Goal: Task Accomplishment & Management: Use online tool/utility

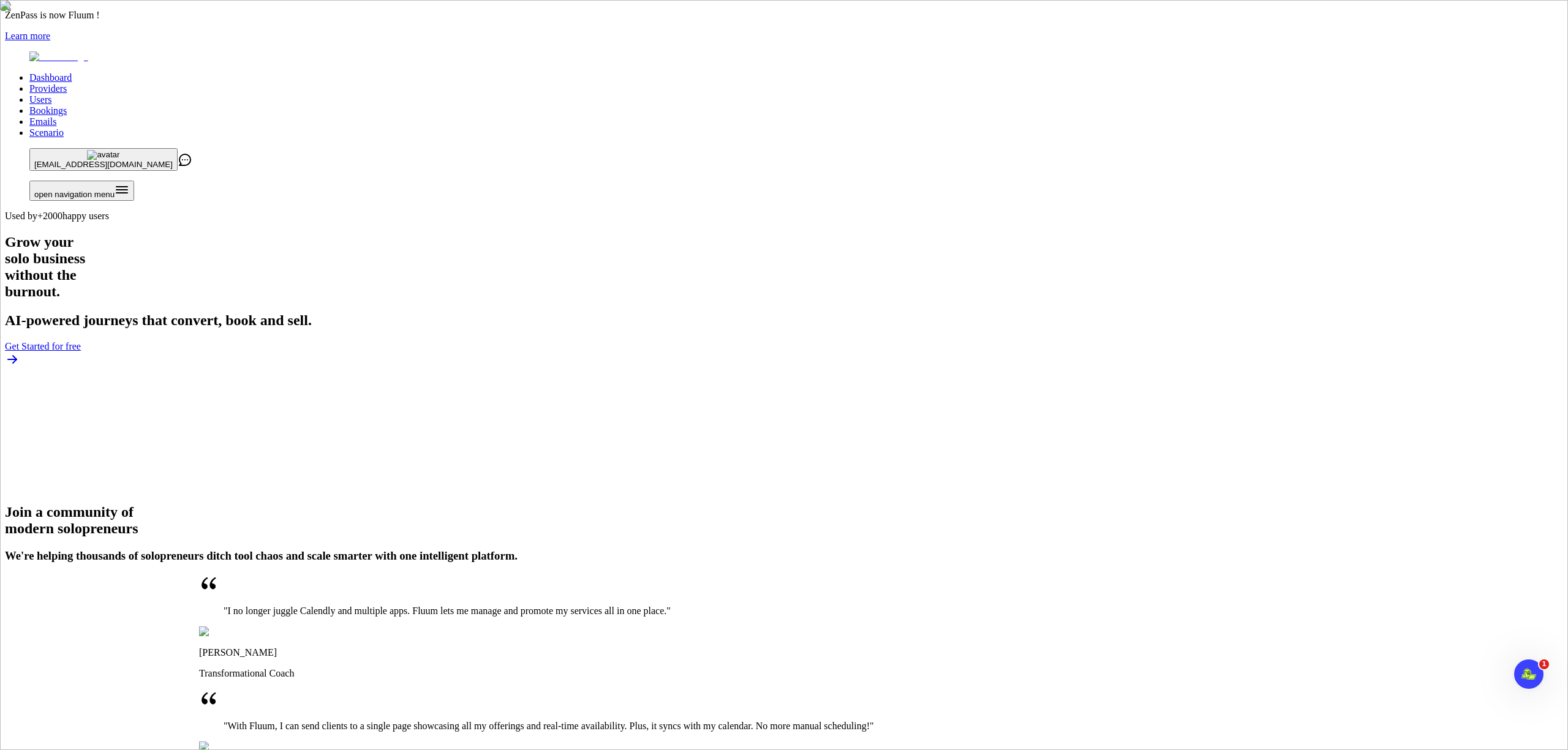
click at [67, 84] on link "Providers" at bounding box center [48, 88] width 37 height 10
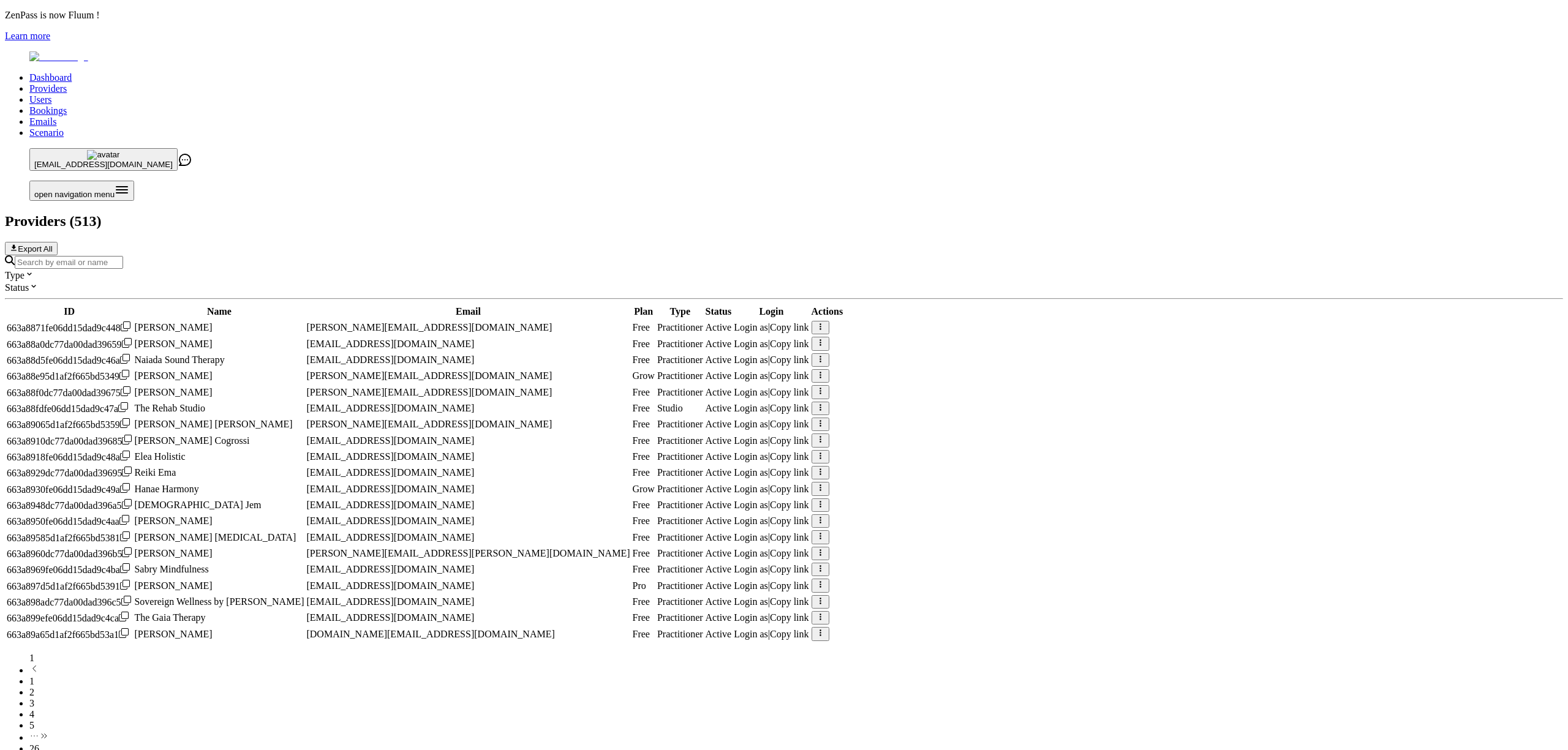
click at [123, 256] on input "Search by email or name" at bounding box center [69, 262] width 109 height 13
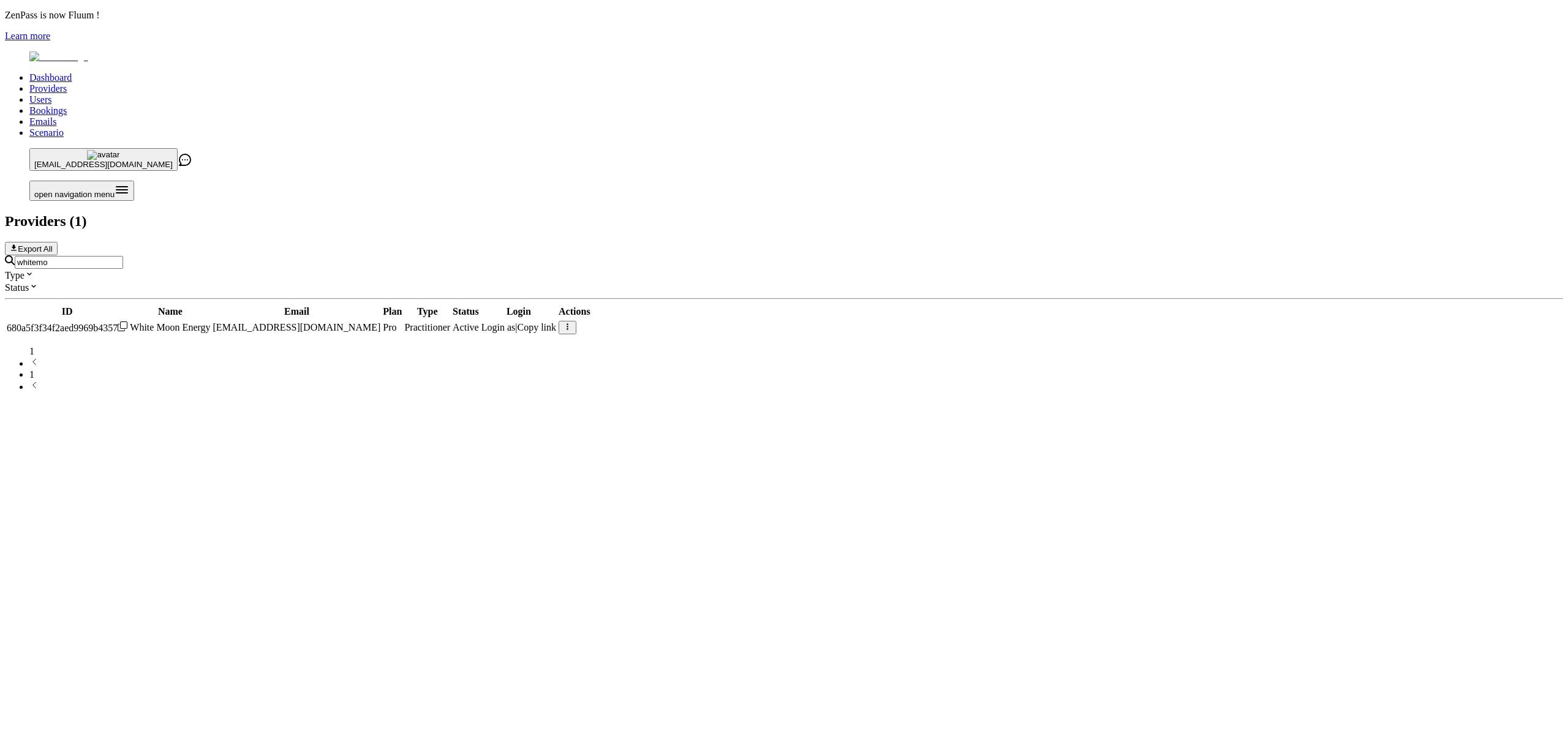
type input "whitemo"
click at [516, 322] on span "Login as" at bounding box center [499, 327] width 34 height 10
click at [123, 256] on input "whitemo" at bounding box center [69, 262] width 109 height 13
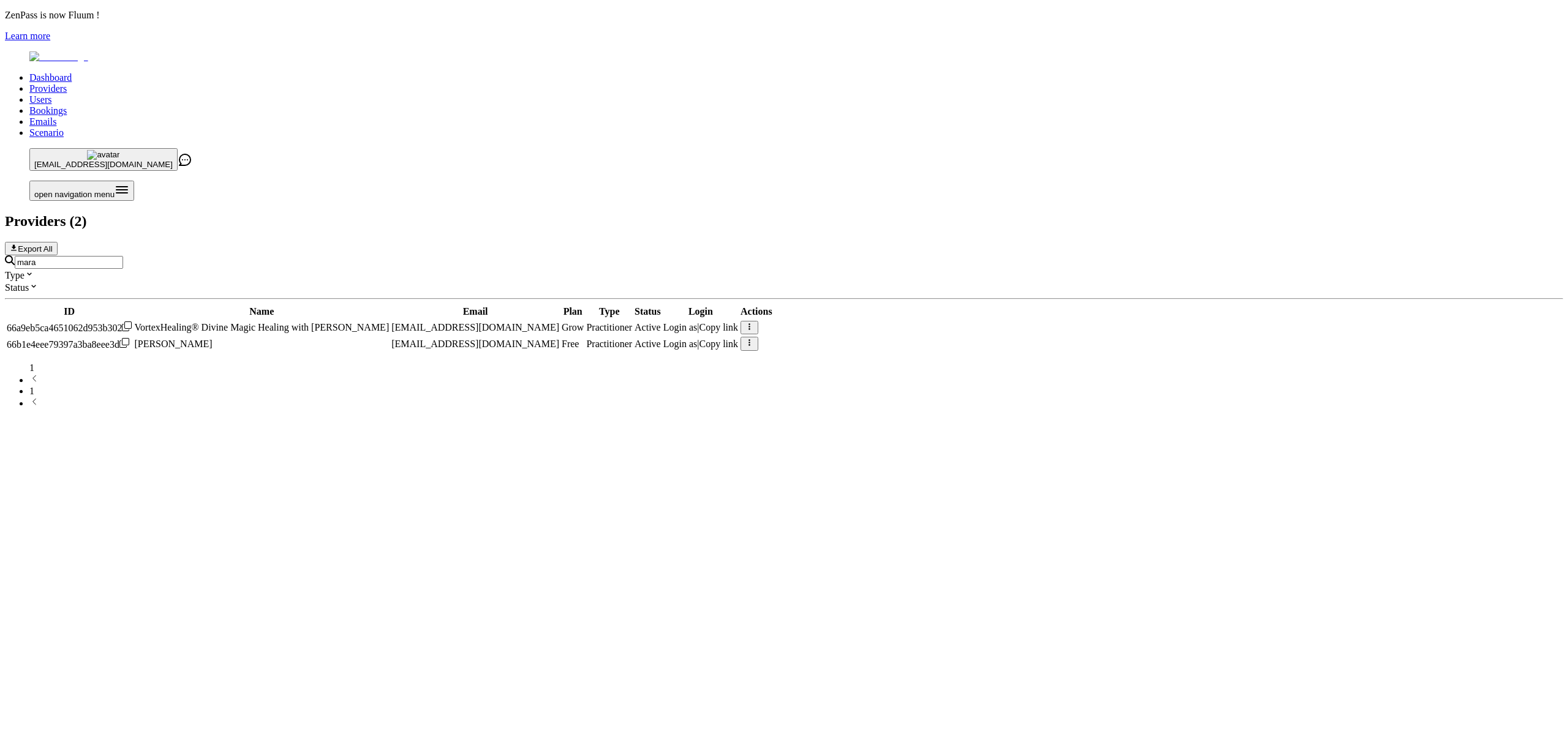
click at [698, 322] on span "Login as" at bounding box center [680, 327] width 34 height 10
click at [123, 256] on input "mara" at bounding box center [69, 262] width 109 height 13
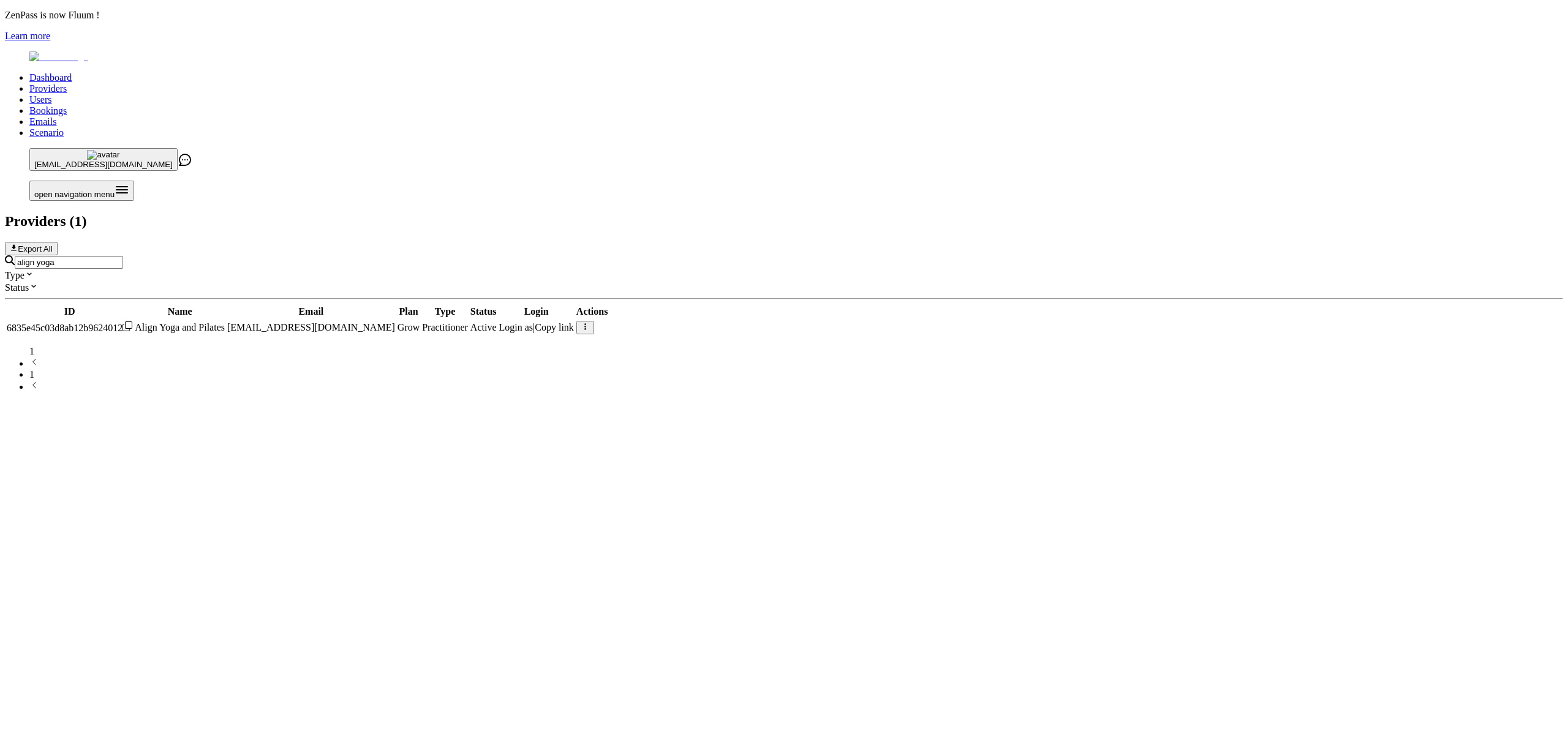
type input "align yoga"
click at [533, 322] on span "Login as" at bounding box center [516, 327] width 34 height 10
click at [64, 128] on link "Scenario" at bounding box center [46, 132] width 34 height 10
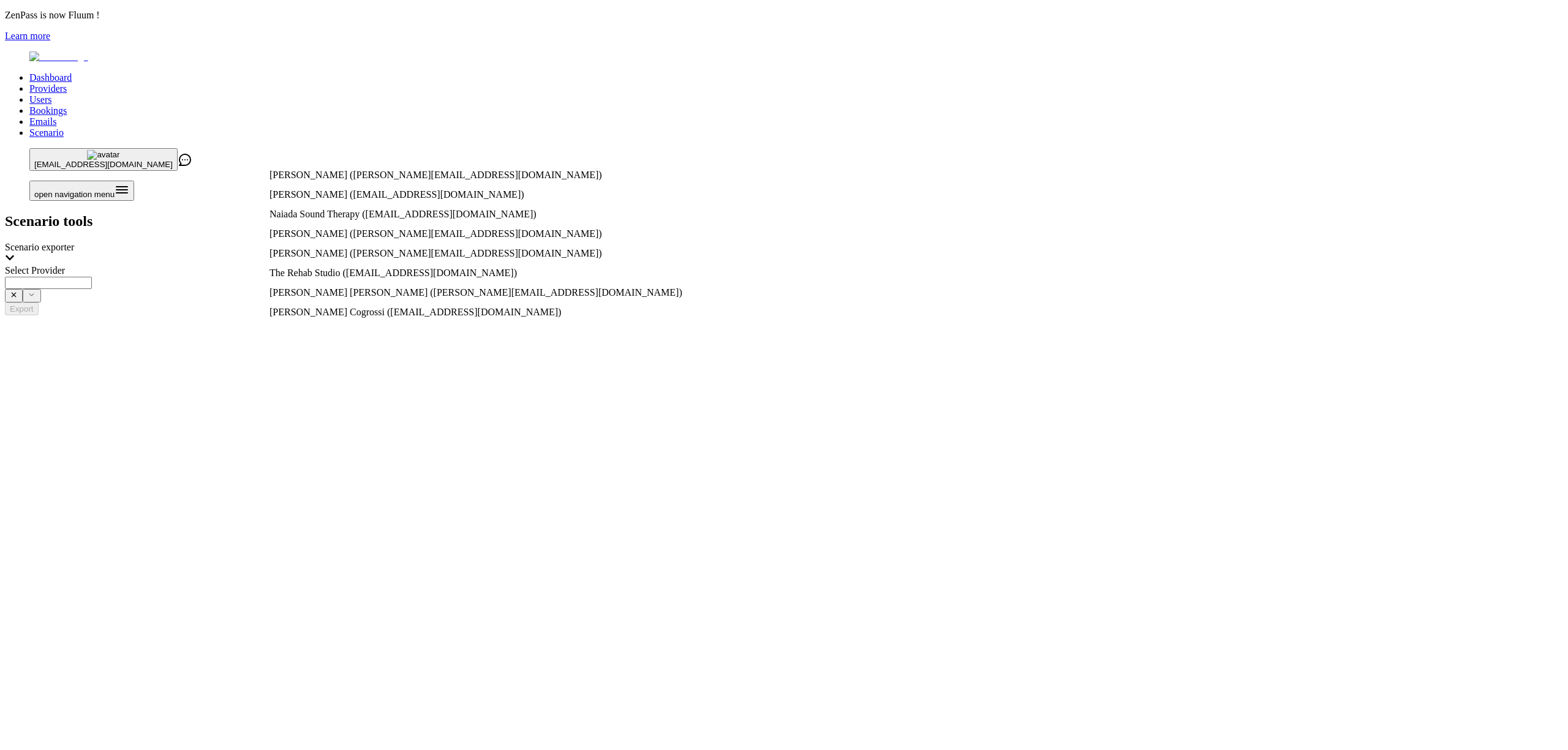
click at [92, 277] on input "Select Provider" at bounding box center [48, 283] width 87 height 12
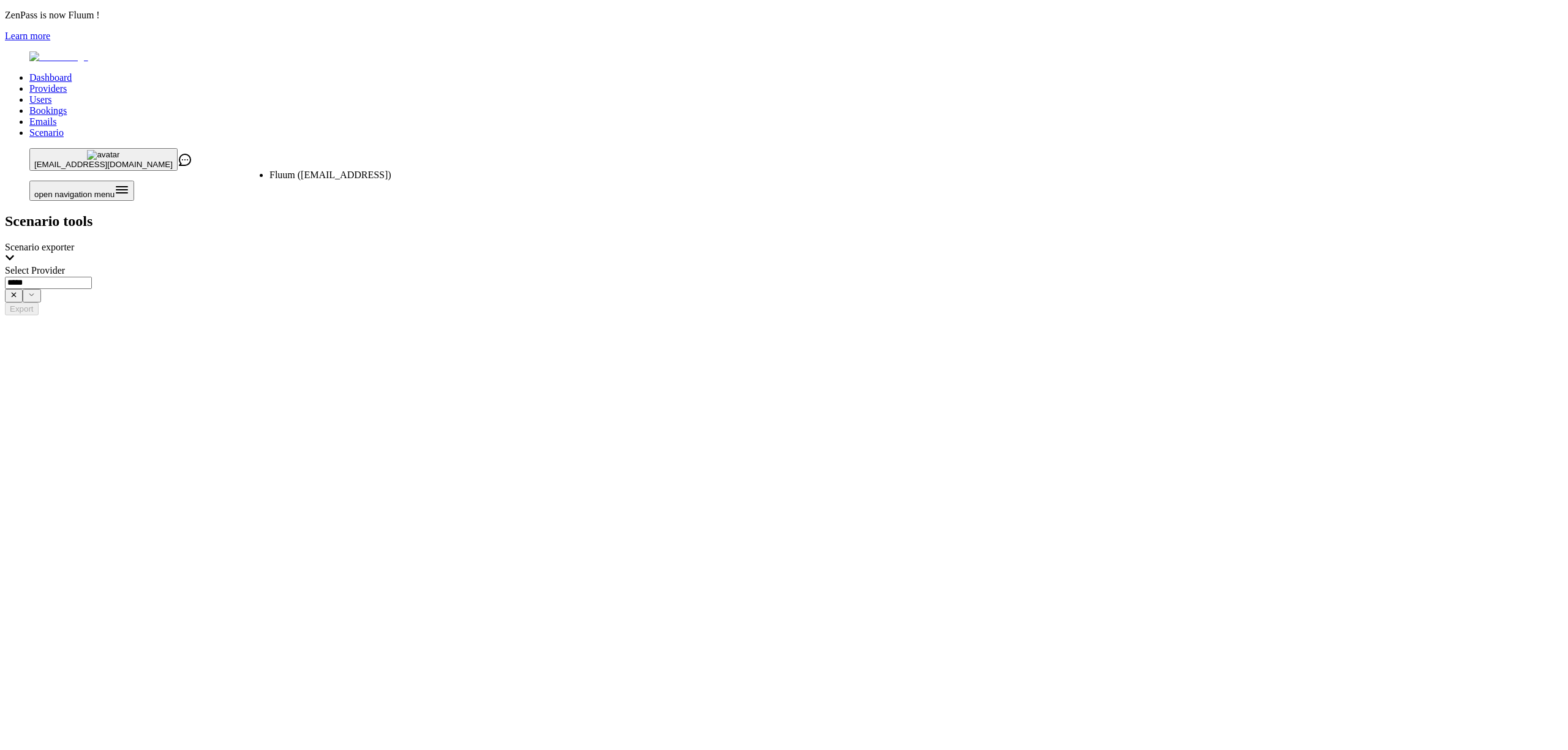
click at [391, 173] on span "Fluum (contact@fluum.ai)" at bounding box center [330, 175] width 122 height 10
type input "**********"
click at [39, 302] on button "Export" at bounding box center [22, 308] width 34 height 13
